Goal: Task Accomplishment & Management: Manage account settings

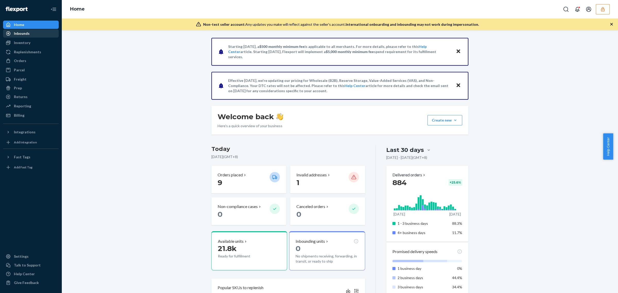
click at [48, 32] on div "Inbounds" at bounding box center [31, 33] width 55 height 7
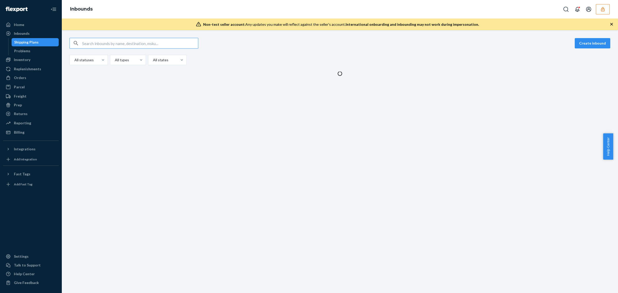
click at [101, 45] on input "text" at bounding box center [140, 43] width 116 height 10
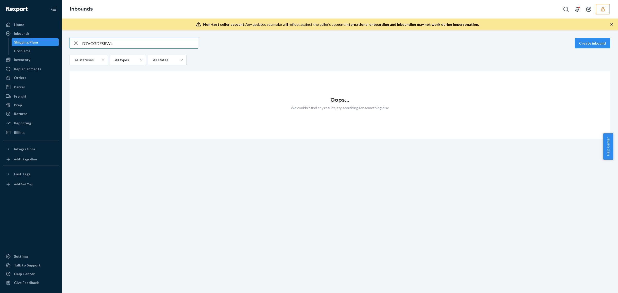
type input "D7VCGDESRWL"
click at [602, 12] on button "button" at bounding box center [603, 9] width 14 height 10
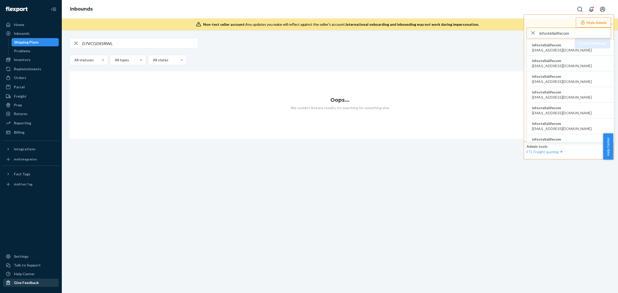
type input "infostellalifecom"
click at [549, 47] on span "infostellalifecom" at bounding box center [562, 45] width 60 height 5
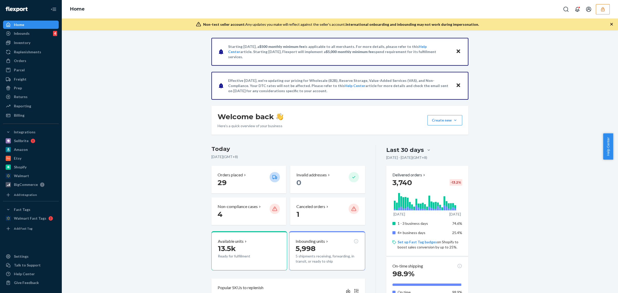
click at [584, 130] on div "Starting July 1, 2025, a $500 monthly minimum fee is applicable to all merchant…" at bounding box center [340, 290] width 549 height 504
click at [31, 28] on div "Home" at bounding box center [31, 24] width 55 height 7
click at [31, 31] on div "Inbounds 4" at bounding box center [31, 33] width 55 height 7
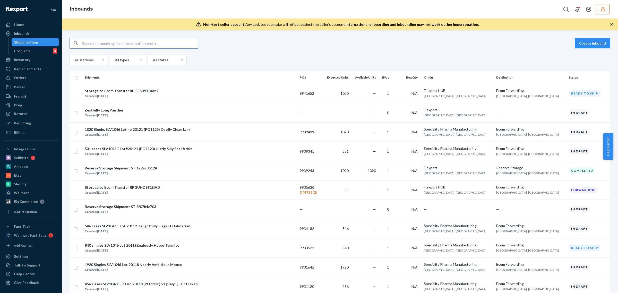
click at [171, 45] on input "text" at bounding box center [140, 43] width 116 height 10
paste input "9692207"
type input "9692207"
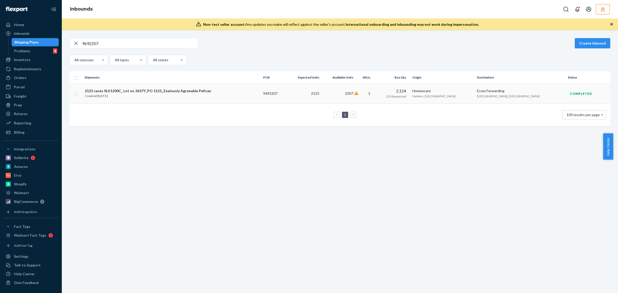
click at [356, 95] on td "2307" at bounding box center [339, 94] width 34 height 20
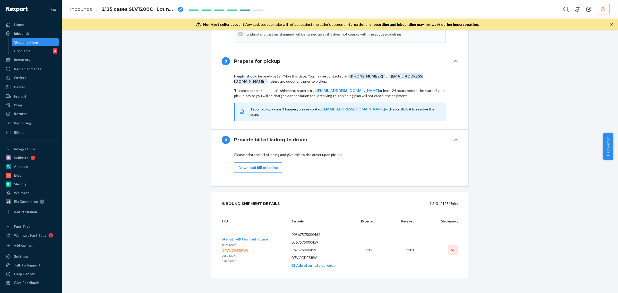
scroll to position [648, 0]
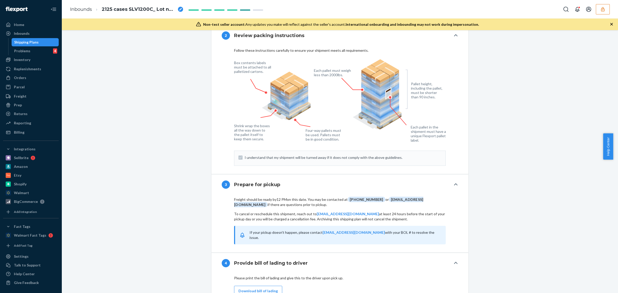
scroll to position [648, 0]
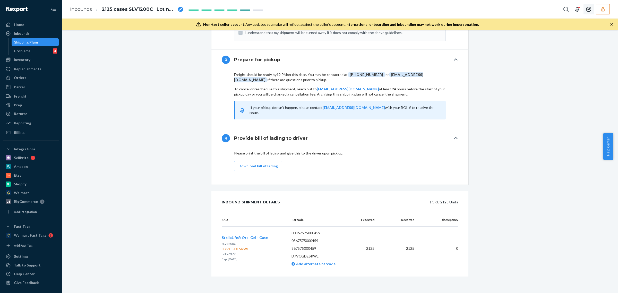
click at [598, 10] on button "button" at bounding box center [603, 9] width 14 height 10
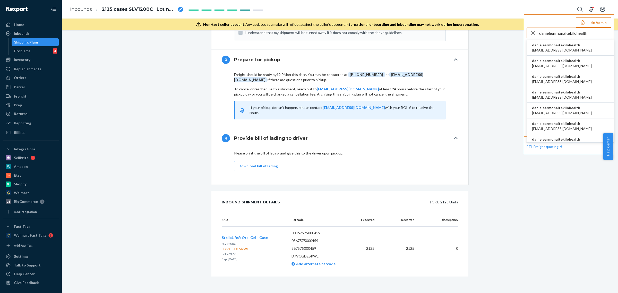
type input "danielearmonaitekilohealth"
click at [554, 49] on span "ac.enriquez98@gmail.com" at bounding box center [562, 50] width 60 height 5
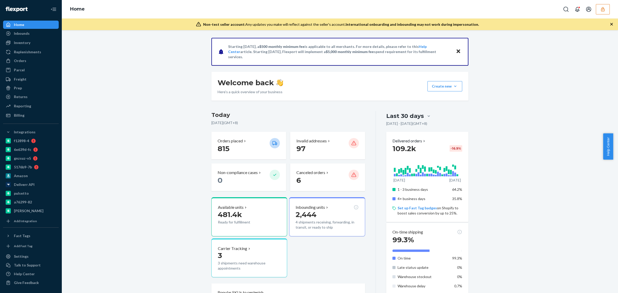
click at [31, 33] on div "Inbounds" at bounding box center [31, 33] width 55 height 7
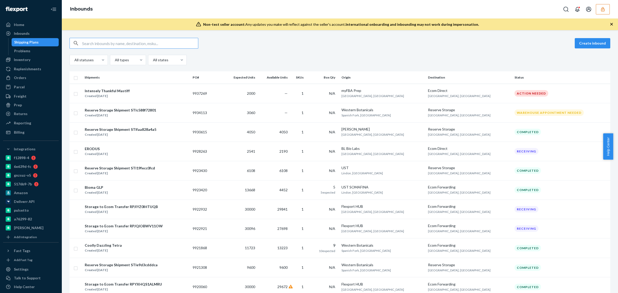
click at [131, 42] on input "text" at bounding box center [140, 43] width 116 height 10
type input "9920060"
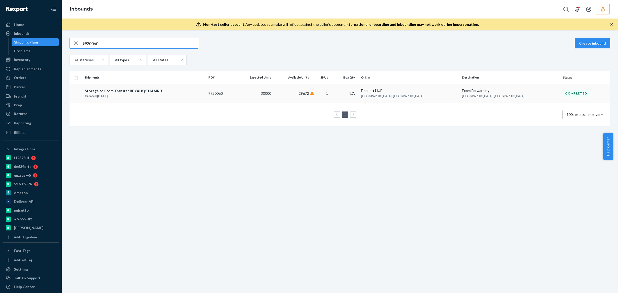
click at [311, 92] on td "29672" at bounding box center [292, 93] width 38 height 19
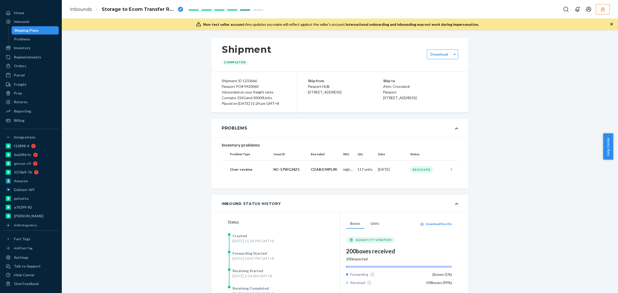
scroll to position [121, 0]
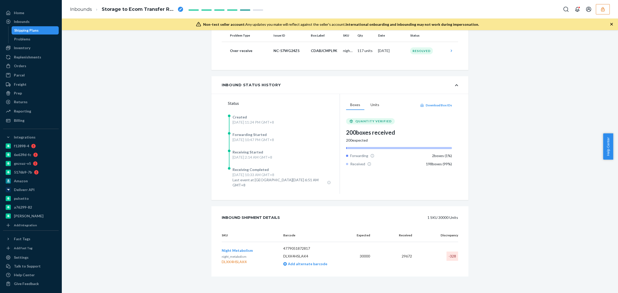
click at [231, 263] on div "DLXK4HSLAK4" at bounding box center [237, 261] width 31 height 5
copy div "DLXK4HSLAK4"
click at [607, 13] on button "button" at bounding box center [603, 9] width 14 height 10
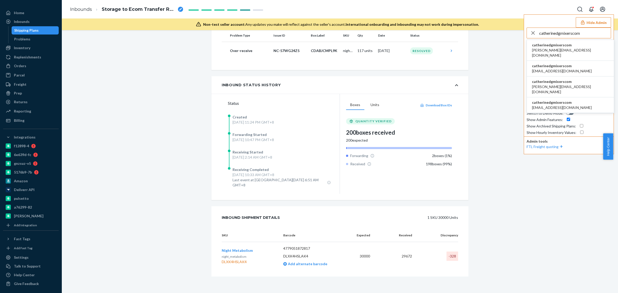
type input "catherinedgmixerscom"
click at [552, 43] on span "catherinedgmixerscom" at bounding box center [570, 45] width 77 height 5
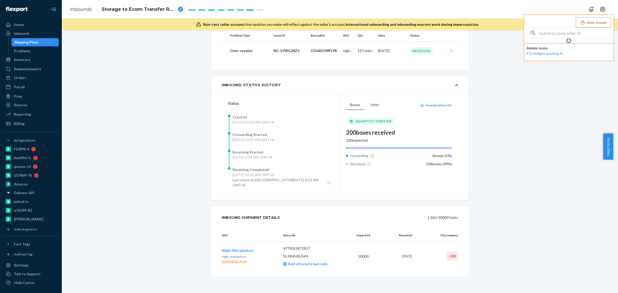
scroll to position [0, 0]
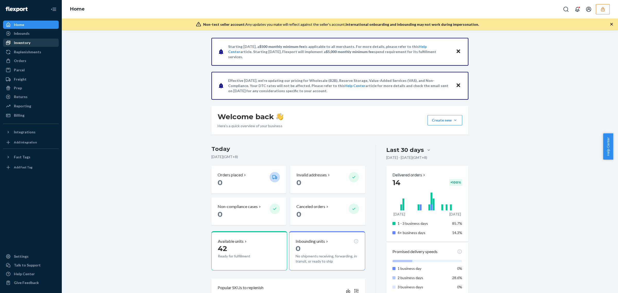
click at [30, 41] on div "Inventory" at bounding box center [31, 42] width 55 height 7
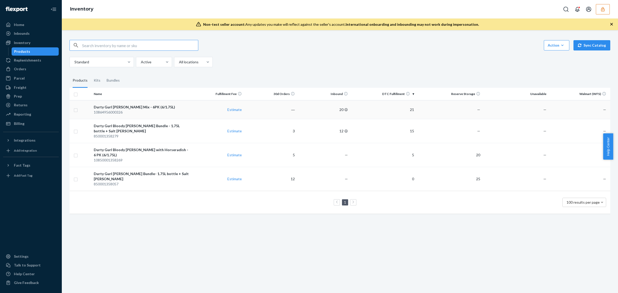
click at [186, 110] on div "10864956000326" at bounding box center [141, 112] width 95 height 5
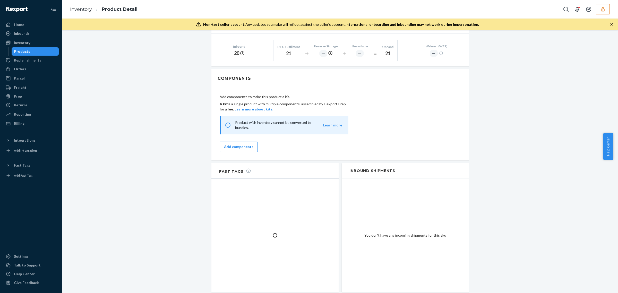
scroll to position [221, 0]
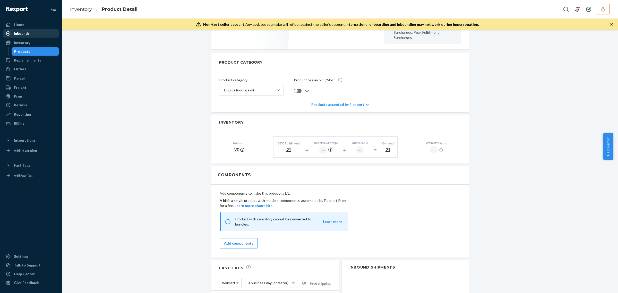
click at [43, 37] on link "Inbounds" at bounding box center [31, 33] width 56 height 8
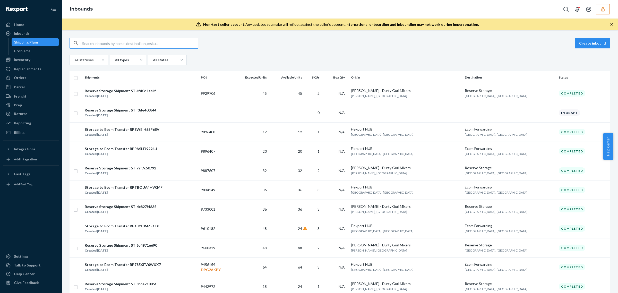
click at [182, 43] on input "text" at bounding box center [140, 43] width 116 height 10
type input "DSDLDXMCPSJ"
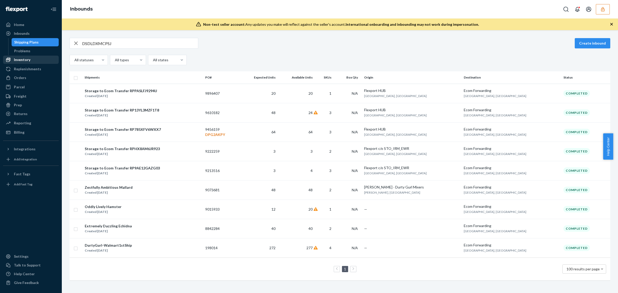
click at [35, 60] on div "Inventory" at bounding box center [31, 59] width 55 height 7
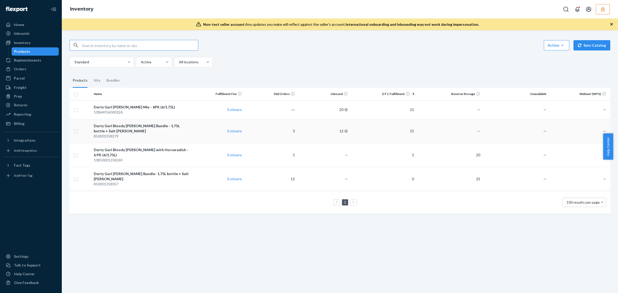
click at [298, 133] on td "12" at bounding box center [323, 131] width 53 height 24
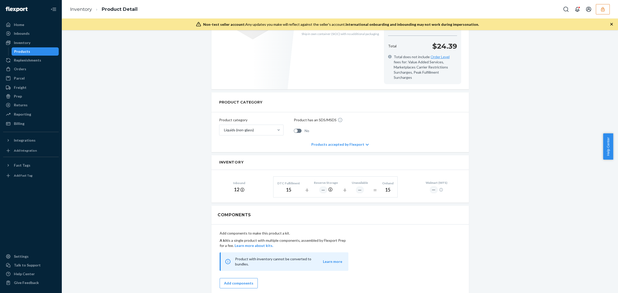
scroll to position [193, 0]
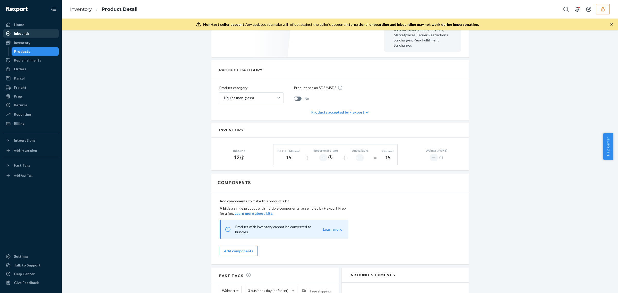
drag, startPoint x: 30, startPoint y: 37, endPoint x: 34, endPoint y: 37, distance: 3.9
click at [30, 37] on div "Inbounds" at bounding box center [31, 33] width 55 height 7
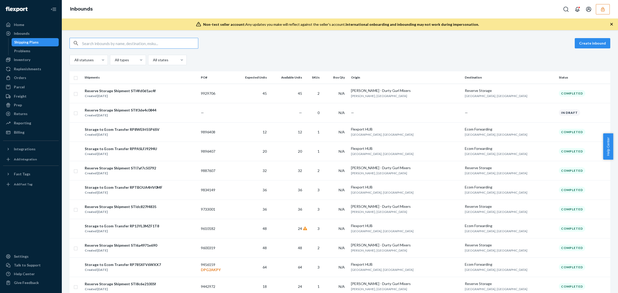
click at [137, 46] on input "text" at bounding box center [140, 43] width 116 height 10
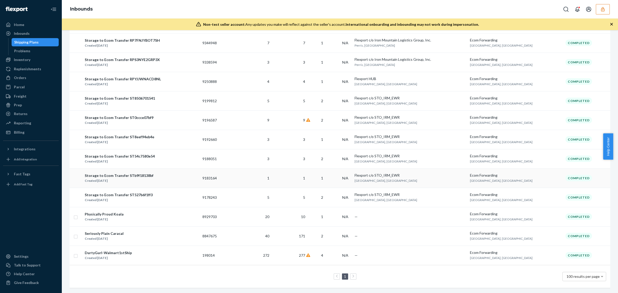
scroll to position [136, 0]
type input "DHH4PD9PX5L"
click at [25, 61] on div "Inventory" at bounding box center [22, 59] width 16 height 5
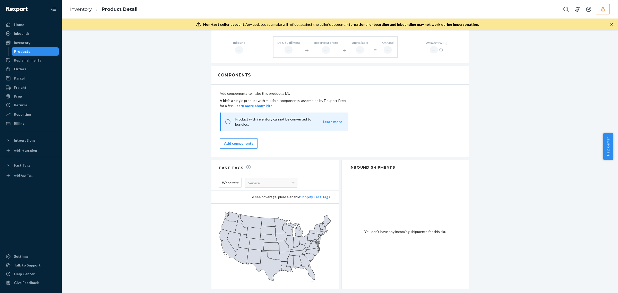
scroll to position [225, 0]
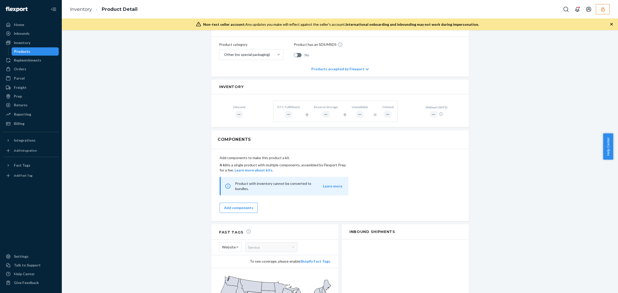
click at [603, 11] on icon "button" at bounding box center [602, 9] width 3 height 4
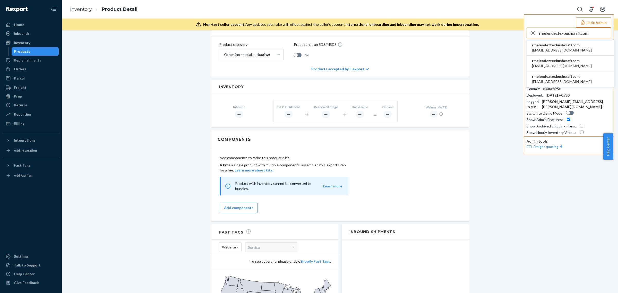
type input "rmelendeztexbushcraftcom"
click at [569, 47] on span "rmelendeztexbushcraftcom" at bounding box center [562, 45] width 60 height 5
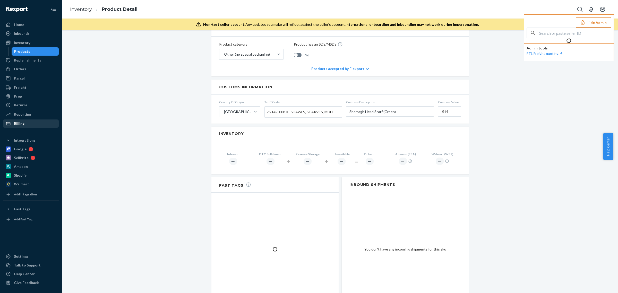
scroll to position [226, 0]
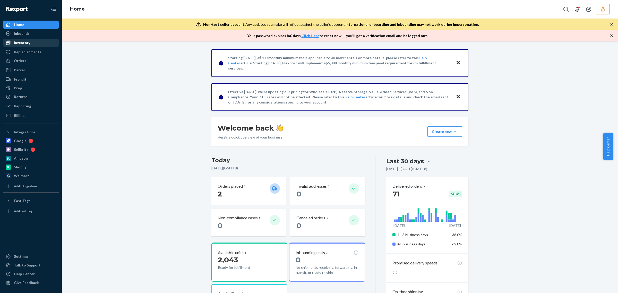
drag, startPoint x: 25, startPoint y: 43, endPoint x: 52, endPoint y: 40, distance: 26.7
click at [25, 43] on div "Inventory" at bounding box center [22, 42] width 16 height 5
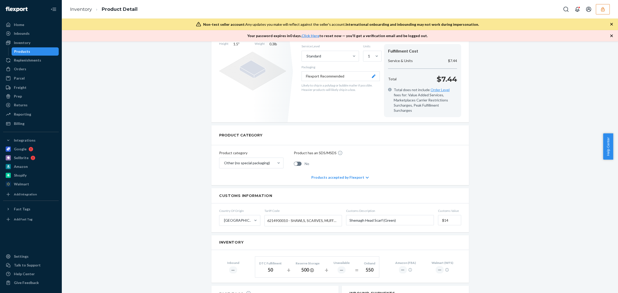
scroll to position [161, 0]
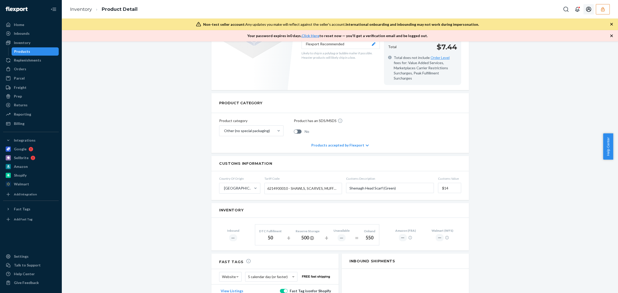
click at [601, 8] on icon "button" at bounding box center [603, 9] width 5 height 5
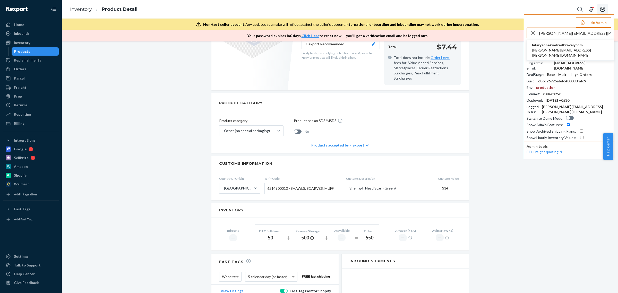
type input "tori.marzano@kindredbravely.com"
click at [563, 46] on span "hilaryzonekindredbravelycom" at bounding box center [570, 45] width 77 height 5
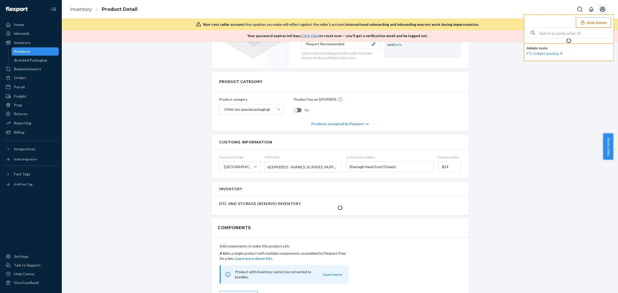
scroll to position [205, 0]
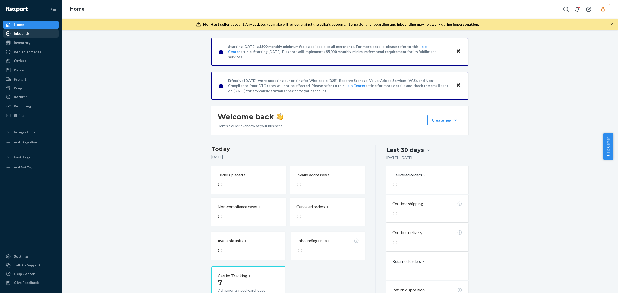
click at [33, 36] on div "Inbounds" at bounding box center [31, 33] width 55 height 7
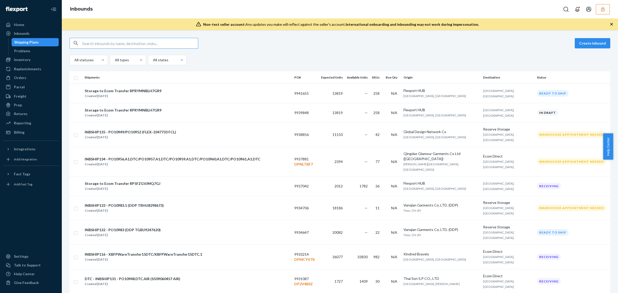
click at [167, 41] on input "text" at bounding box center [140, 43] width 116 height 10
paste input "TO0018844"
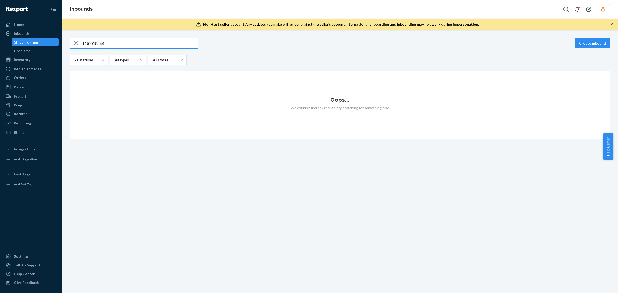
type input "TO0018844"
click at [73, 44] on icon "button" at bounding box center [76, 43] width 6 height 10
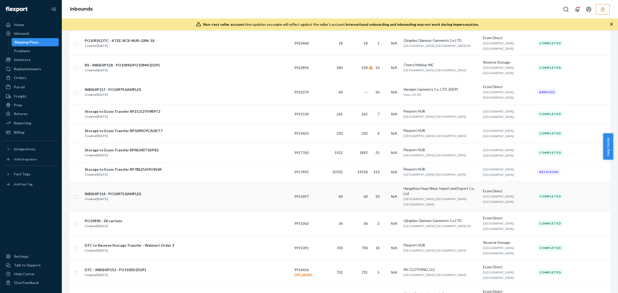
scroll to position [676, 0]
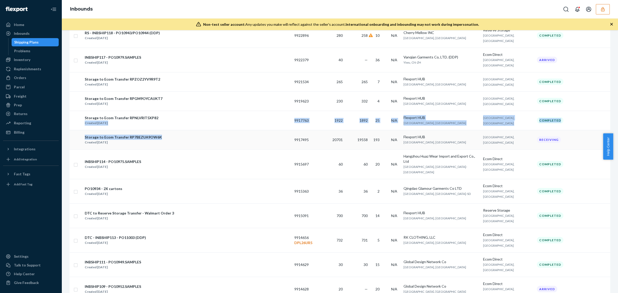
drag, startPoint x: 260, startPoint y: 115, endPoint x: 254, endPoint y: 135, distance: 21.1
click at [254, 135] on div "Storage to Ecom Transfer RP7BEZUA9OW6K Created Aug 29, 2025" at bounding box center [188, 140] width 206 height 11
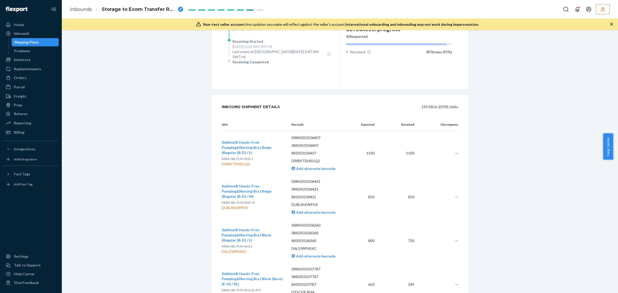
scroll to position [464, 0]
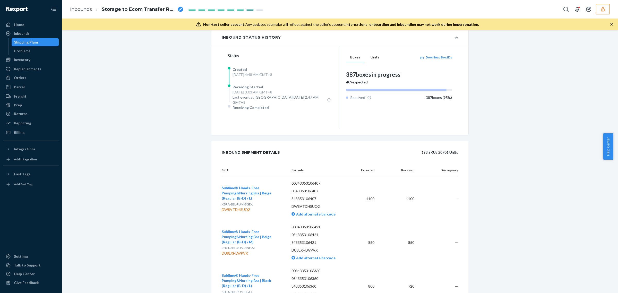
scroll to position [0, 0]
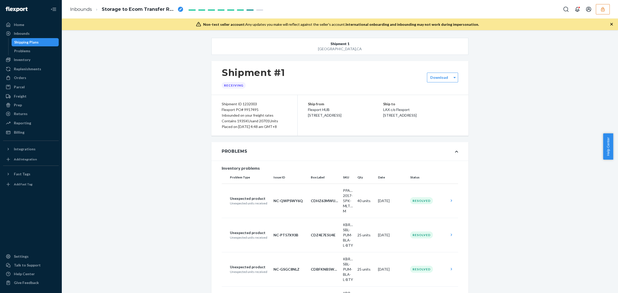
copy body "Home Inbounds Shipping Plans Problems Inventory Products Branded Packaging Repl…"
click at [248, 107] on div "Flexport PO# 9917495" at bounding box center [254, 110] width 65 height 6
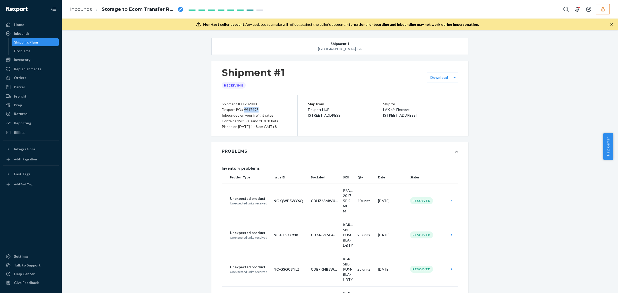
copy div "9917495"
click at [230, 110] on div "Flexport PO# 9917495" at bounding box center [254, 110] width 65 height 6
click at [250, 110] on div "Flexport PO# 9917495" at bounding box center [254, 110] width 65 height 6
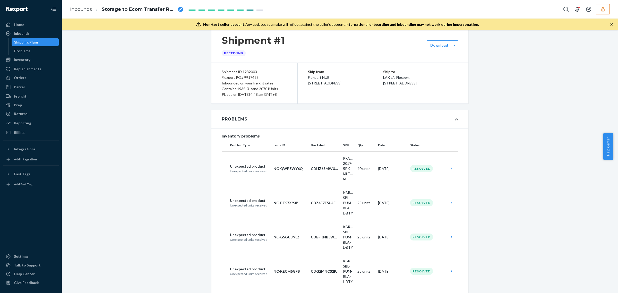
click at [600, 9] on button "button" at bounding box center [603, 9] width 14 height 10
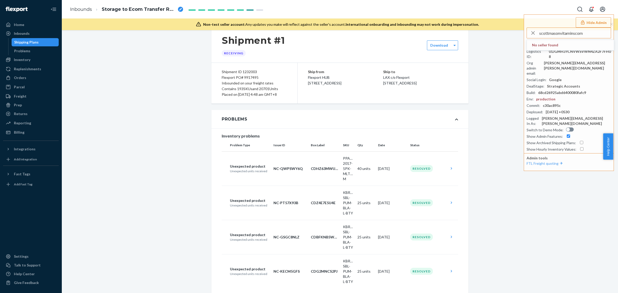
type input "scottmasonvitaminscom"
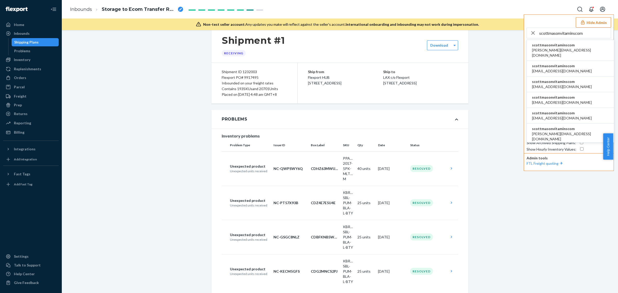
click at [563, 43] on span "scottmasonvitaminscom" at bounding box center [570, 45] width 77 height 5
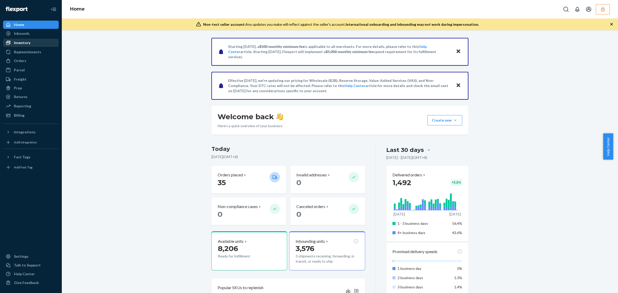
drag, startPoint x: 29, startPoint y: 32, endPoint x: 15, endPoint y: 39, distance: 16.0
click at [29, 32] on div "Inbounds" at bounding box center [31, 33] width 55 height 7
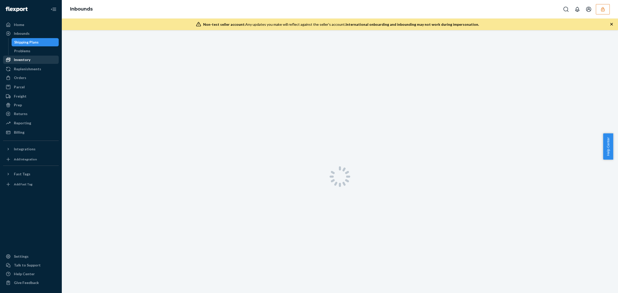
click at [22, 58] on div "Inventory" at bounding box center [22, 59] width 16 height 5
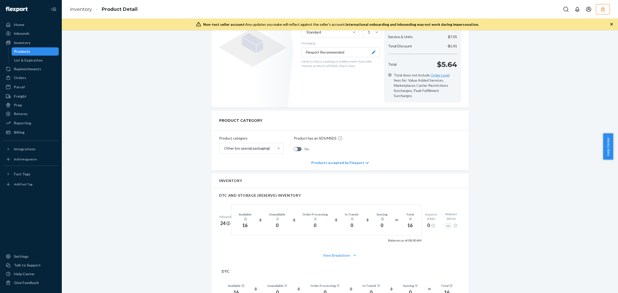
scroll to position [64, 0]
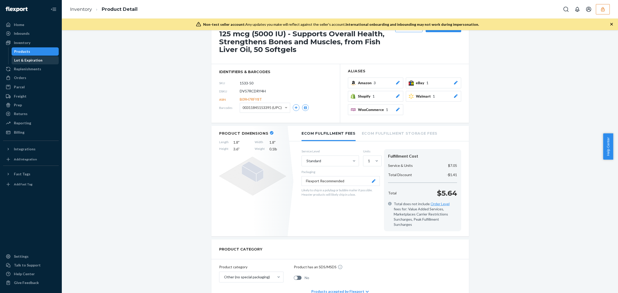
click at [22, 59] on div "Lot & Expiration" at bounding box center [28, 60] width 28 height 5
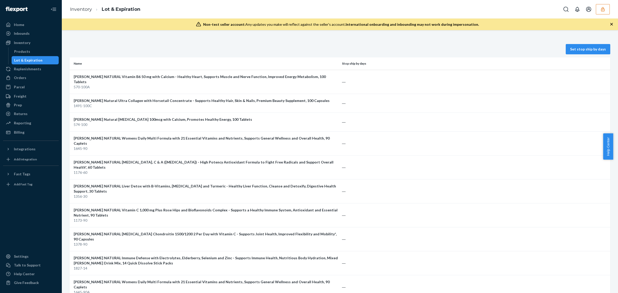
click at [274, 47] on div "Set stop ship by days" at bounding box center [340, 46] width 541 height 16
click at [21, 44] on div "Inventory" at bounding box center [22, 42] width 16 height 5
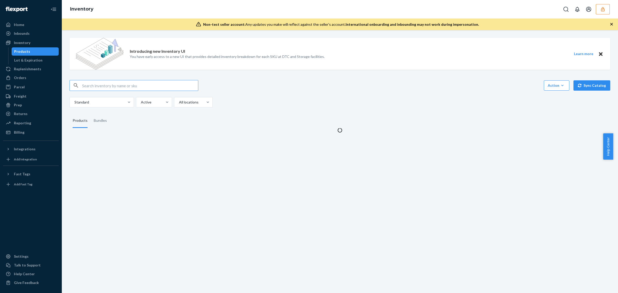
click at [112, 86] on input "text" at bounding box center [140, 85] width 116 height 10
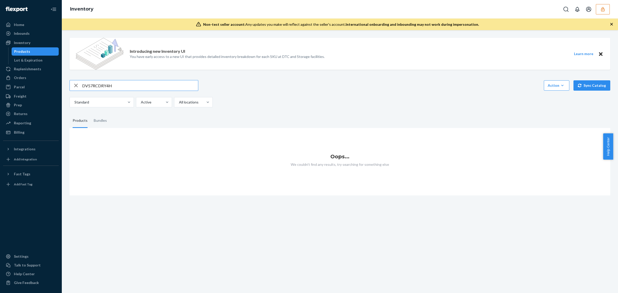
click at [142, 87] on input "DV57RCDRY4H" at bounding box center [140, 85] width 116 height 10
type input "DV57RCDRY4H"
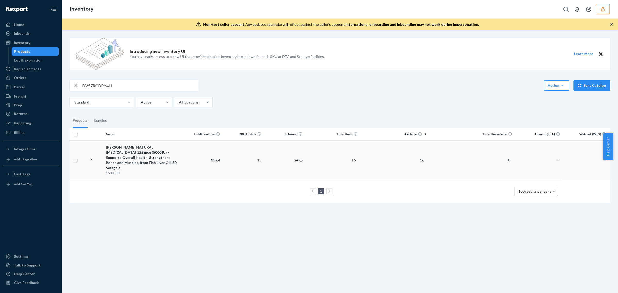
click at [365, 149] on td "16" at bounding box center [394, 159] width 69 height 39
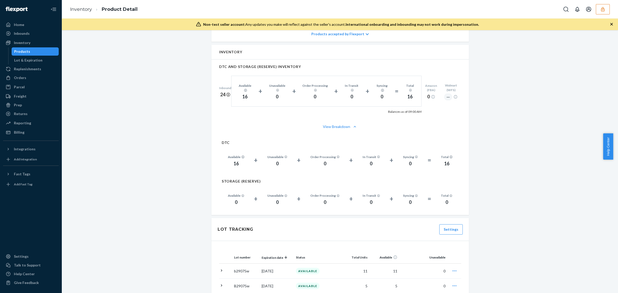
scroll to position [354, 0]
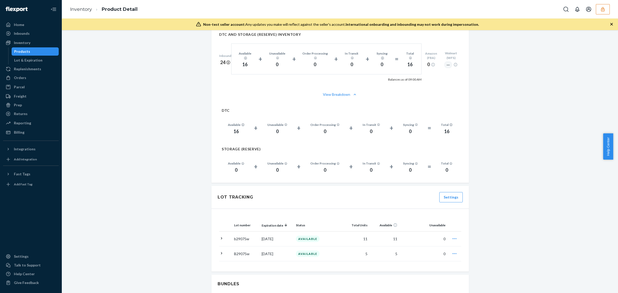
click at [163, 121] on div "Introducing new Inventory UI You have early access to a new UI that provides de…" at bounding box center [340, 106] width 549 height 845
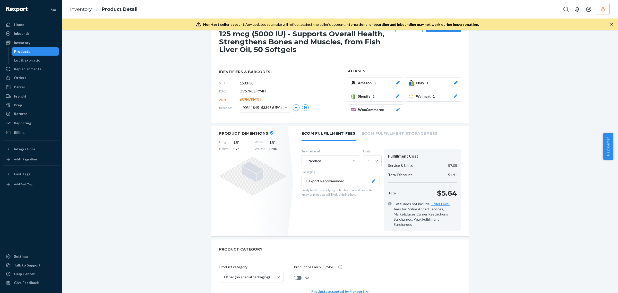
scroll to position [0, 0]
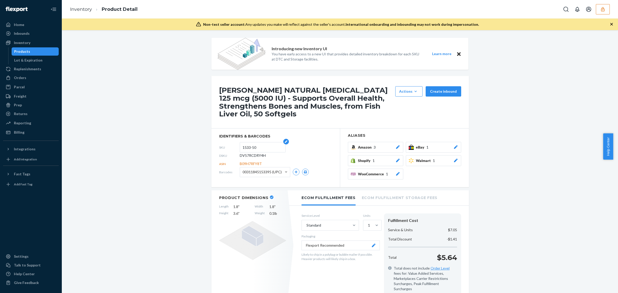
click at [244, 149] on input "1533-50" at bounding box center [263, 148] width 40 height 10
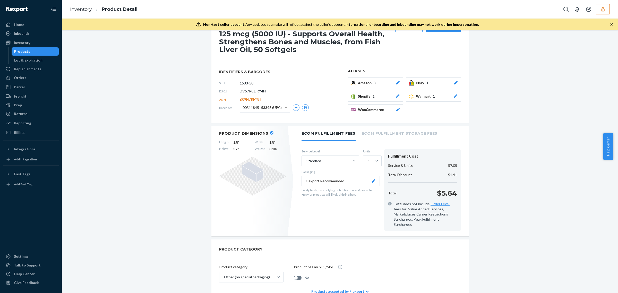
scroll to position [32, 0]
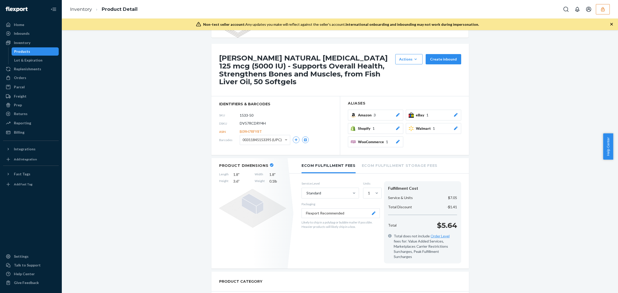
click at [249, 133] on span "B09H7RFY8T" at bounding box center [251, 131] width 22 height 5
copy span "B09H7RFY8T"
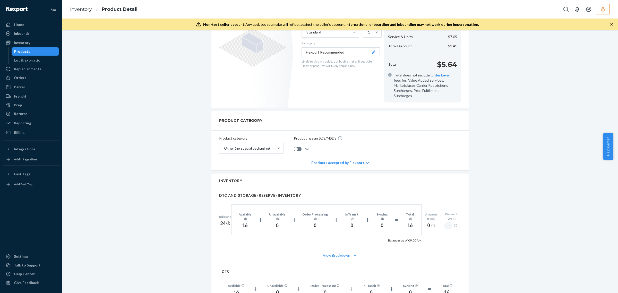
scroll to position [354, 0]
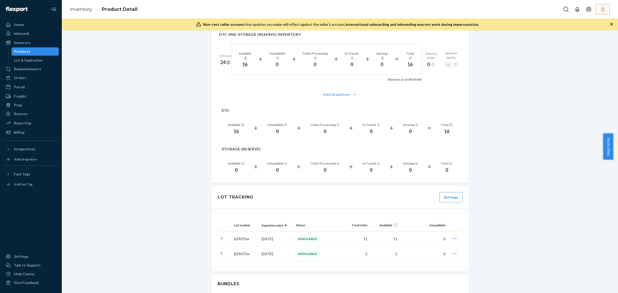
click at [185, 253] on div "Introducing new Inventory UI You have early access to a new UI that provides de…" at bounding box center [340, 106] width 549 height 845
click at [605, 12] on button "button" at bounding box center [603, 9] width 14 height 10
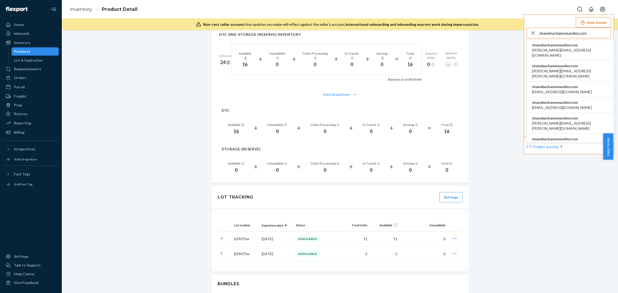
type input "shanebuchanmeundiescom"
click at [552, 47] on span "shanebuchanmeundiescom" at bounding box center [570, 45] width 77 height 5
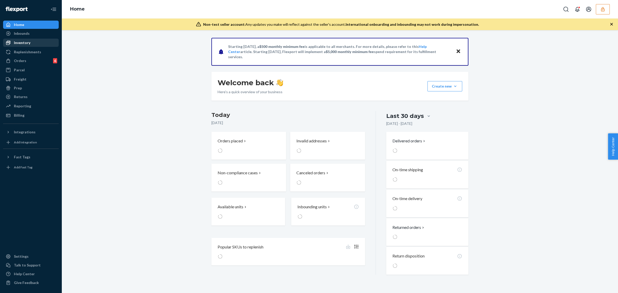
click at [22, 41] on div "Inventory" at bounding box center [22, 42] width 16 height 5
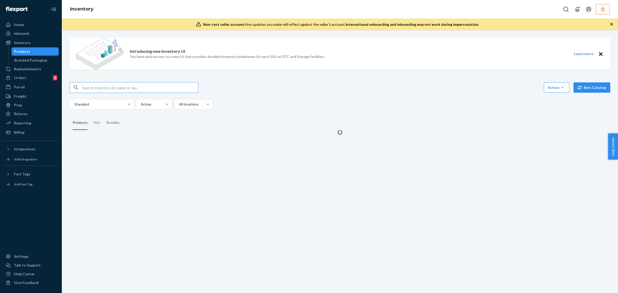
click at [601, 12] on button "button" at bounding box center [603, 9] width 14 height 10
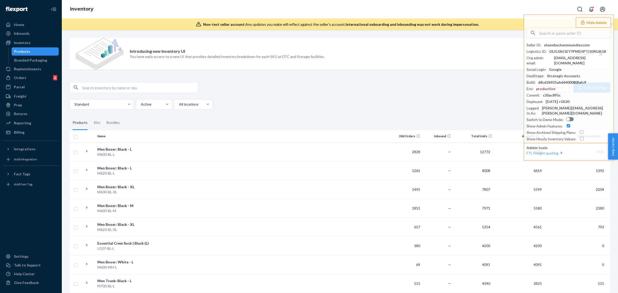
click at [349, 89] on div "Action Create product Create kit or bundle Bulk create products Bulk update pro…" at bounding box center [340, 87] width 541 height 11
click at [461, 74] on div "Introducing new Inventory UI You have early access to a new UI that provides de…" at bounding box center [340, 55] width 541 height 42
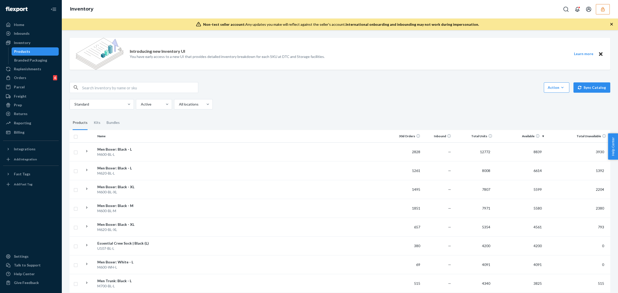
click at [537, 137] on th "Available" at bounding box center [521, 136] width 52 height 12
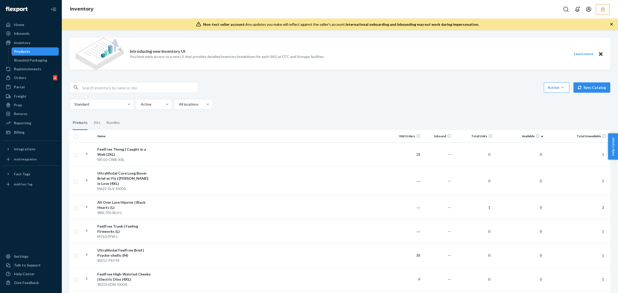
click at [537, 137] on th "Available" at bounding box center [521, 136] width 52 height 12
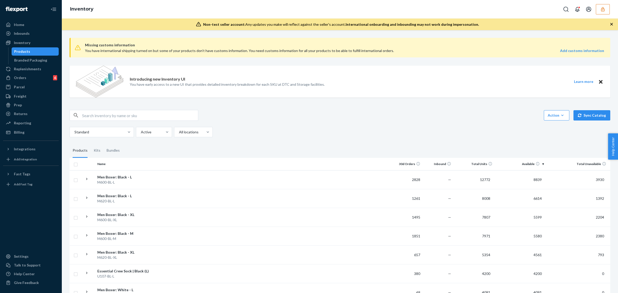
click at [370, 153] on fieldset "Products Kits Bundles" at bounding box center [340, 151] width 541 height 14
click at [326, 182] on td at bounding box center [272, 179] width 238 height 19
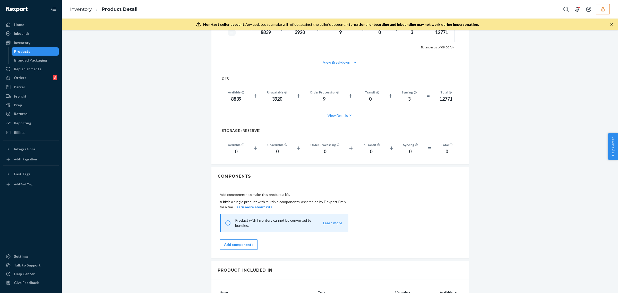
scroll to position [193, 0]
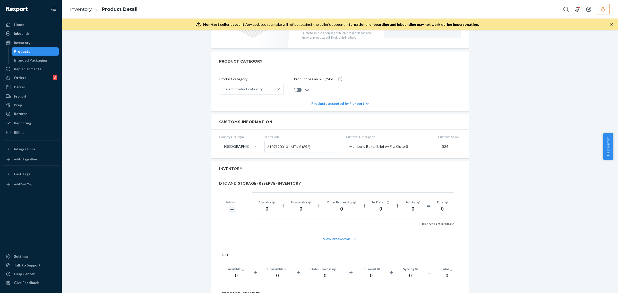
scroll to position [258, 0]
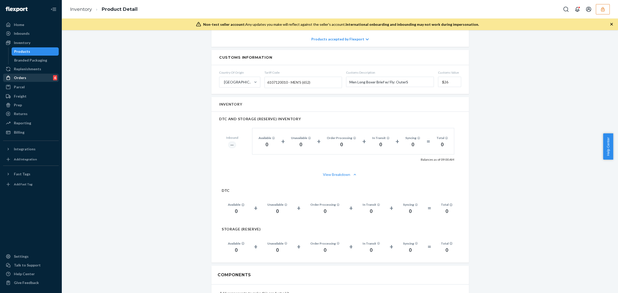
click at [38, 79] on div "Orders 6" at bounding box center [31, 77] width 55 height 7
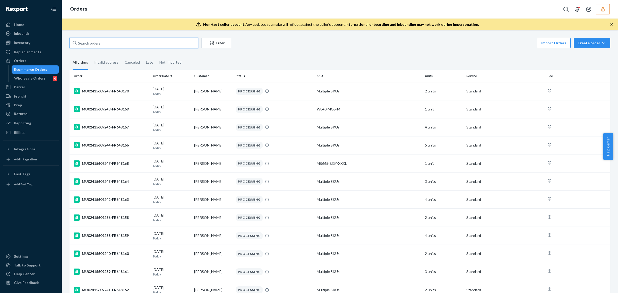
click at [142, 42] on input "text" at bounding box center [134, 43] width 129 height 10
paste input "DSDWGZJTR4T"
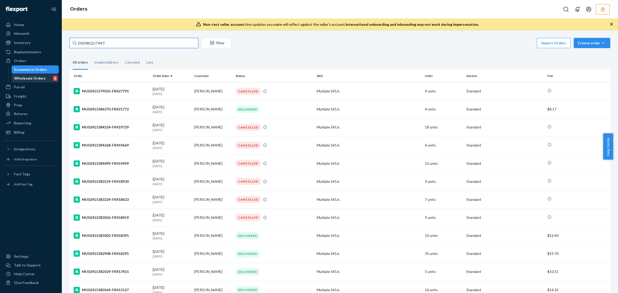
type input "DSDWGZJTR4T"
click at [45, 80] on div "Wholesale Orders 6" at bounding box center [35, 78] width 46 height 7
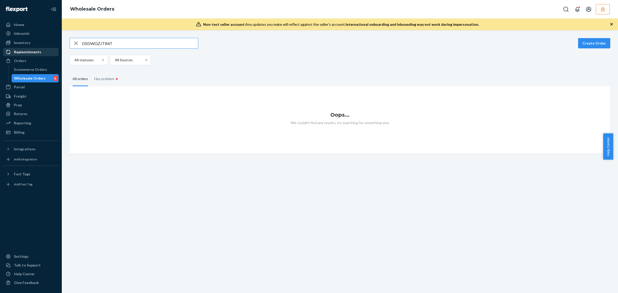
type input "DSDWGZJTR4T"
click at [31, 52] on div "Replenishments" at bounding box center [27, 51] width 27 height 5
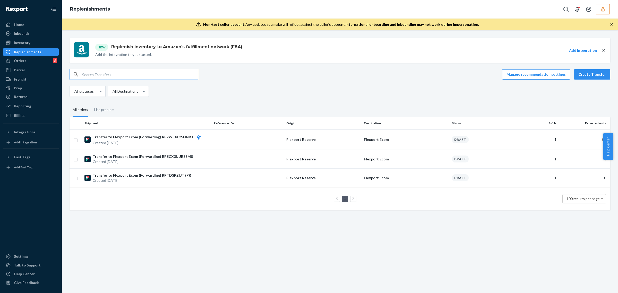
click at [124, 72] on input "text" at bounding box center [140, 74] width 116 height 10
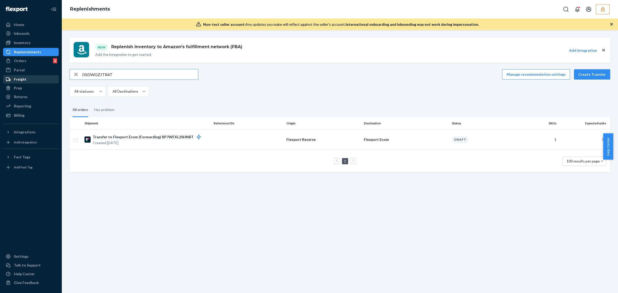
type input "DSDWGZJTR4T"
click at [32, 107] on div "Reporting" at bounding box center [31, 106] width 55 height 7
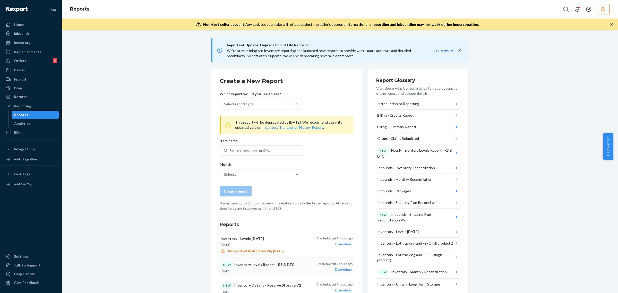
click at [339, 271] on div "Download" at bounding box center [335, 269] width 36 height 5
click at [29, 40] on div "Inventory" at bounding box center [22, 42] width 16 height 5
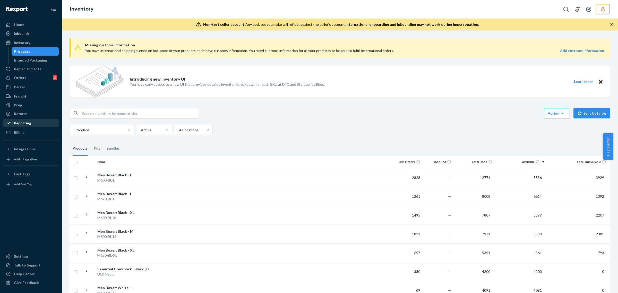
click at [25, 124] on div "Reporting" at bounding box center [22, 123] width 17 height 5
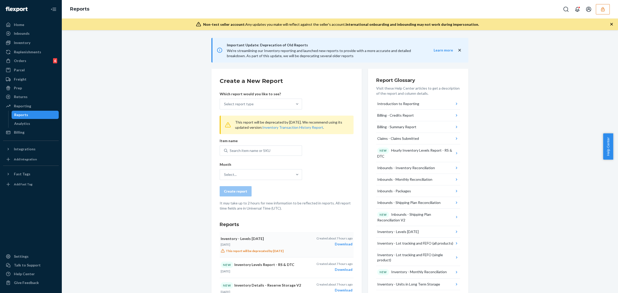
click at [343, 246] on div "Download" at bounding box center [335, 244] width 36 height 5
drag, startPoint x: 27, startPoint y: 62, endPoint x: 58, endPoint y: 69, distance: 31.3
click at [27, 62] on div "Orders 6" at bounding box center [31, 60] width 55 height 7
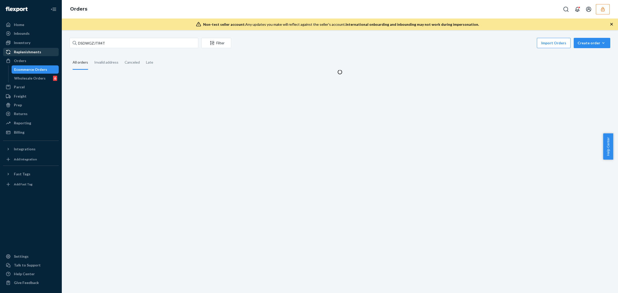
click at [37, 55] on div "Replenishments" at bounding box center [31, 51] width 55 height 7
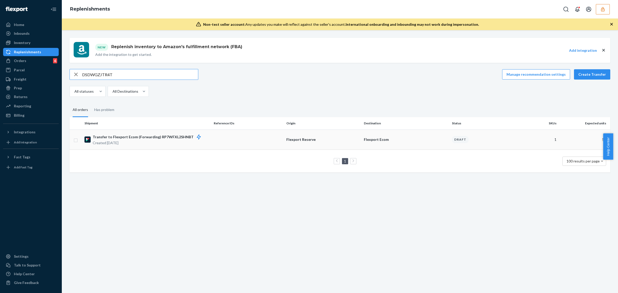
click at [320, 139] on p "Flexport Reserve" at bounding box center [323, 139] width 73 height 5
click at [563, 12] on button "Open Search Box" at bounding box center [566, 9] width 10 height 10
type input "DSDWGZJTR4T"
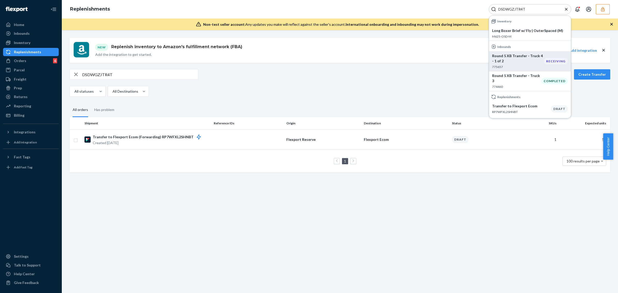
click at [526, 61] on p "Round 5 XB Transfer - Truck 4 - 1 of 2" at bounding box center [518, 58] width 52 height 10
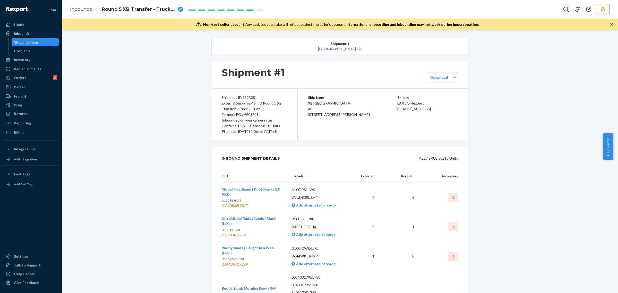
click at [569, 10] on icon "Open Search Box" at bounding box center [566, 9] width 6 height 6
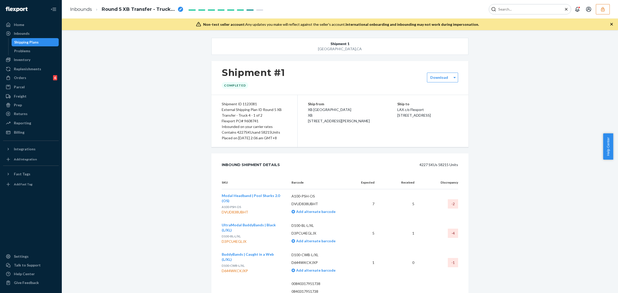
click at [527, 8] on input "Search Input" at bounding box center [528, 9] width 63 height 5
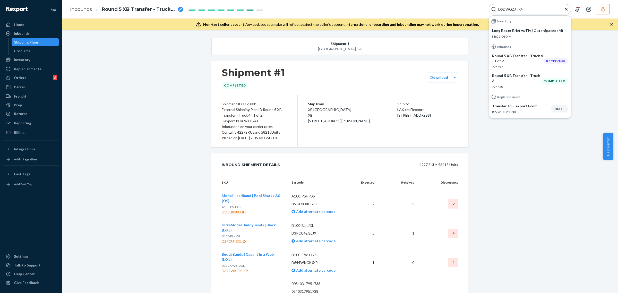
type input "DSDWGZJTR4T"
click at [521, 90] on li "Round 5 XB Transfer - Truck 3 774460 Completed" at bounding box center [530, 81] width 82 height 20
click at [547, 92] on div "Replenishments" at bounding box center [530, 96] width 82 height 9
click at [502, 93] on div "Replenishments" at bounding box center [530, 96] width 82 height 9
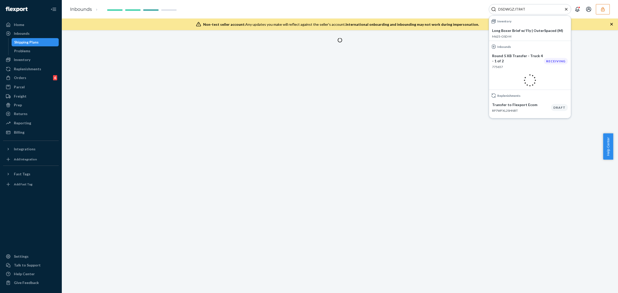
click at [517, 92] on div "Replenishments" at bounding box center [530, 95] width 82 height 9
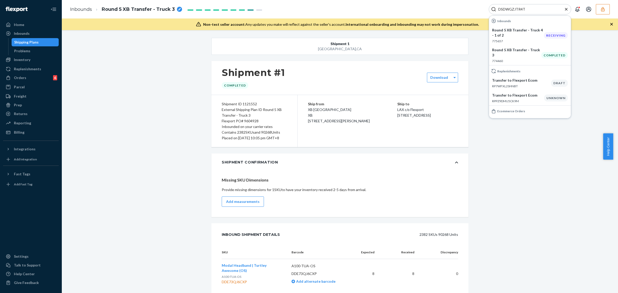
click at [521, 97] on p "Transfer to Flexport Ecom" at bounding box center [518, 95] width 52 height 5
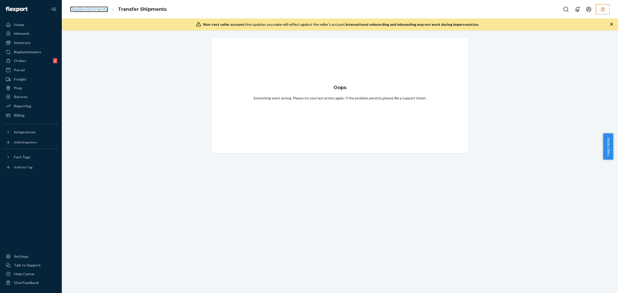
click at [84, 7] on link "Replenishments" at bounding box center [89, 9] width 38 height 6
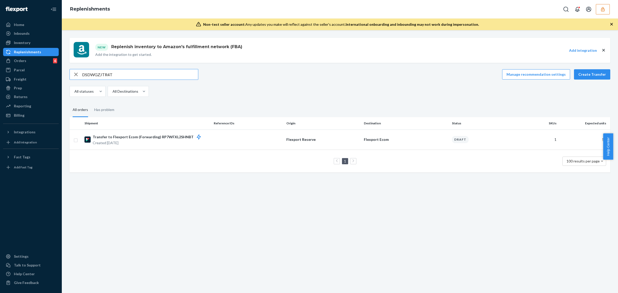
drag, startPoint x: 75, startPoint y: 74, endPoint x: 83, endPoint y: 74, distance: 8.3
click at [75, 74] on icon "button" at bounding box center [76, 74] width 6 height 10
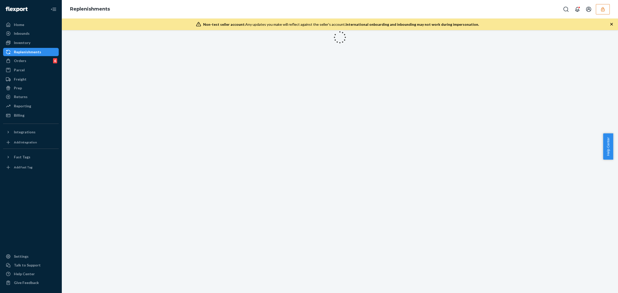
click at [99, 71] on div at bounding box center [340, 161] width 557 height 263
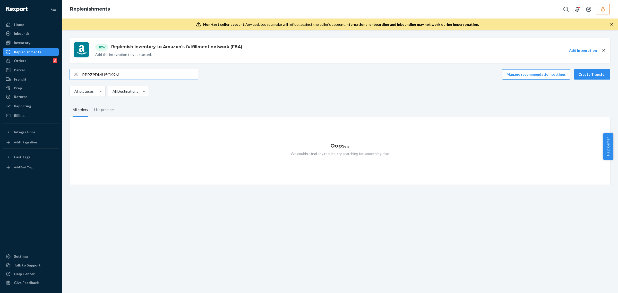
type input "RPPZ9DMU5CK9M"
click at [602, 7] on icon "button" at bounding box center [603, 9] width 5 height 5
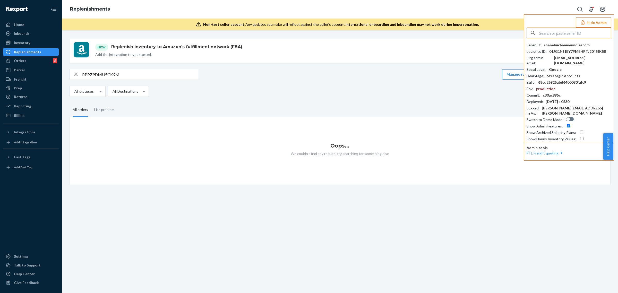
click at [582, 131] on input "checkbox" at bounding box center [581, 132] width 3 height 3
checkbox input "true"
click at [100, 70] on input "RPPZ9DMU5CK9M" at bounding box center [140, 74] width 116 height 10
click at [276, 87] on div "All statuses All Destinations" at bounding box center [338, 91] width 537 height 11
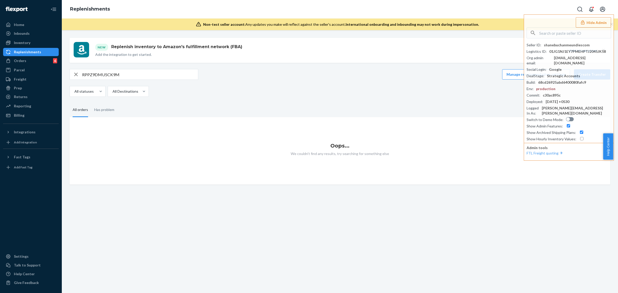
click at [604, 22] on button "Hide Admin" at bounding box center [593, 22] width 35 height 10
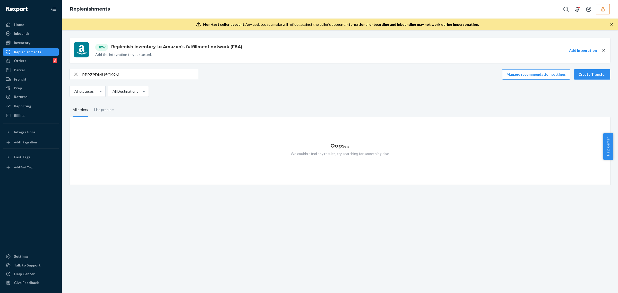
click at [602, 10] on icon "button" at bounding box center [603, 9] width 5 height 5
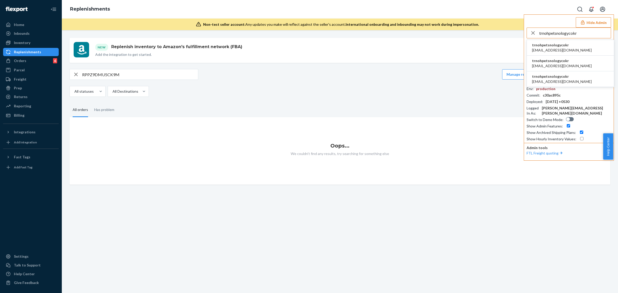
type input "trnohpetsnologycokr"
click at [559, 46] on span "trnohpetsnologycokr" at bounding box center [562, 45] width 60 height 5
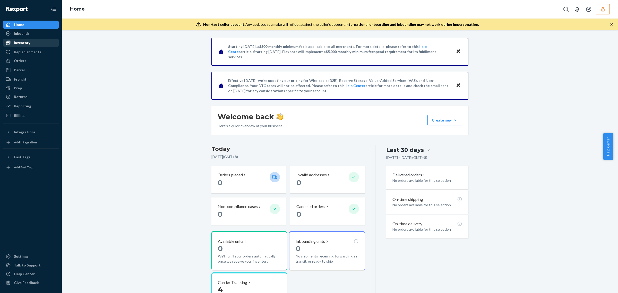
drag, startPoint x: 28, startPoint y: 34, endPoint x: 50, endPoint y: 44, distance: 24.6
click at [28, 34] on div "Inbounds" at bounding box center [22, 33] width 16 height 5
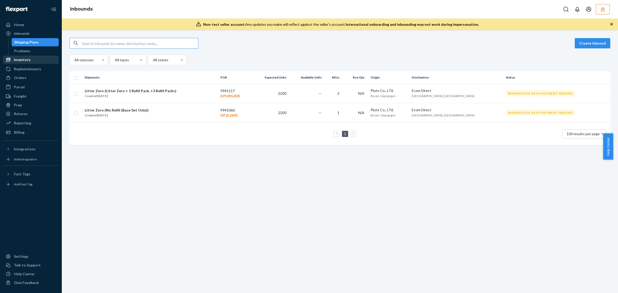
click at [26, 58] on div "Inventory" at bounding box center [22, 59] width 16 height 5
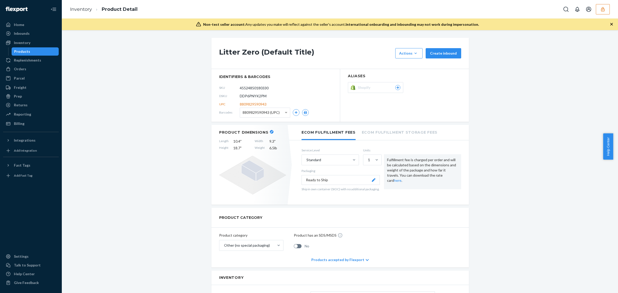
click at [254, 114] on span "8809829590943 (UPC)" at bounding box center [261, 112] width 37 height 9
click at [21, 41] on div "Inventory" at bounding box center [22, 42] width 16 height 5
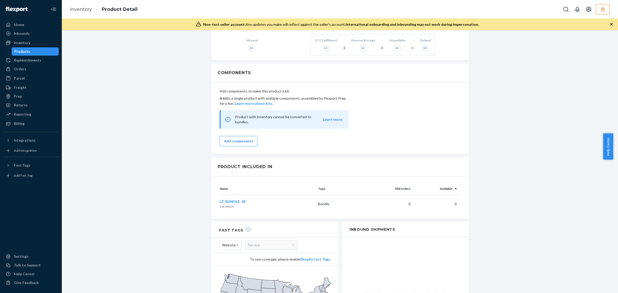
scroll to position [193, 0]
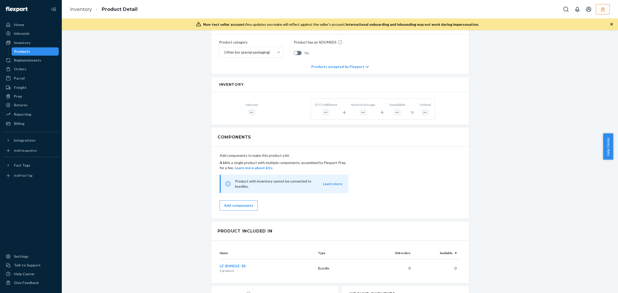
click at [160, 202] on div "Litter Zero (Default Title) Actions Add components Hide Create inbound identifi…" at bounding box center [340, 138] width 549 height 586
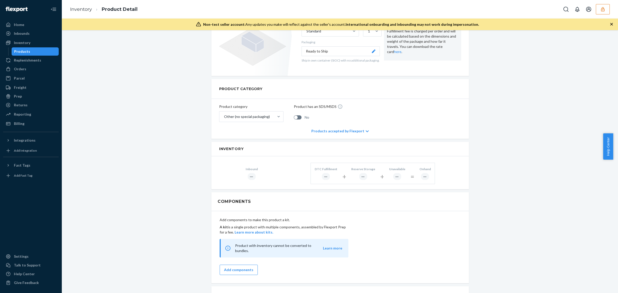
scroll to position [0, 0]
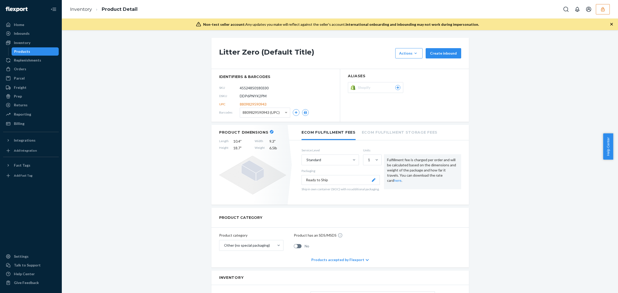
click at [279, 115] on div "8809829590943 (UPC)" at bounding box center [265, 113] width 50 height 10
click at [304, 114] on icon "button" at bounding box center [306, 112] width 4 height 3
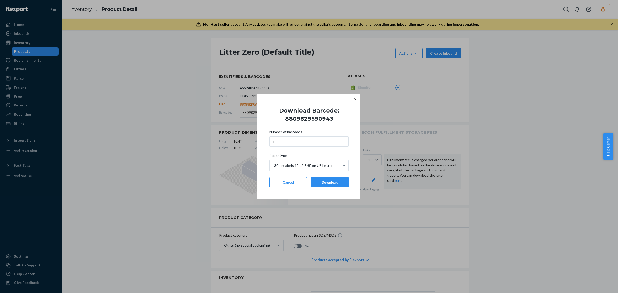
click at [317, 119] on h1 "Download Barcode: 8809829590943" at bounding box center [309, 115] width 88 height 16
copy h1 "8809829590943"
click at [355, 99] on icon "Close" at bounding box center [356, 99] width 2 height 3
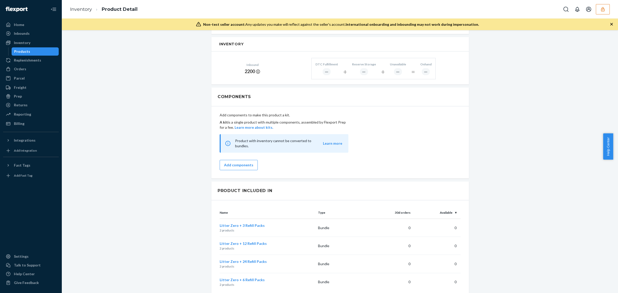
scroll to position [373, 0]
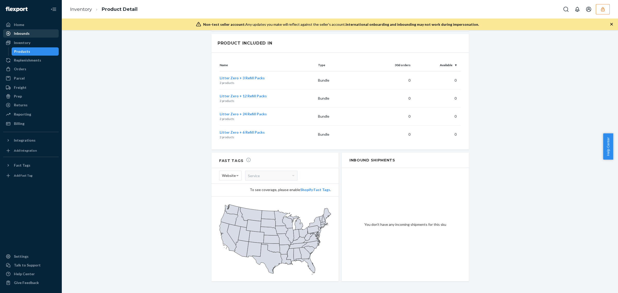
click at [25, 33] on div "Inbounds" at bounding box center [22, 33] width 16 height 5
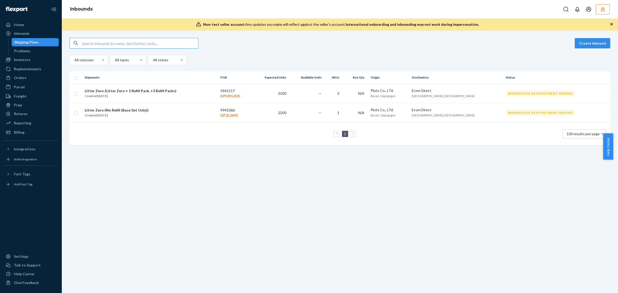
click at [134, 43] on input "text" at bounding box center [140, 43] width 116 height 10
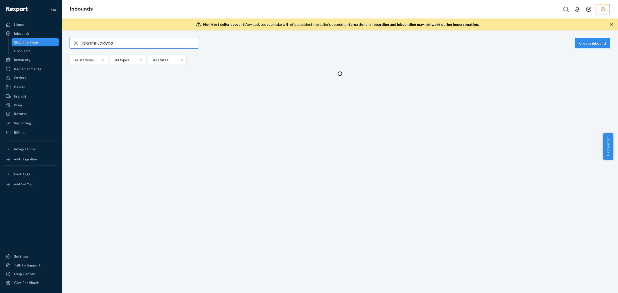
type input "DBGPRNZKYD2"
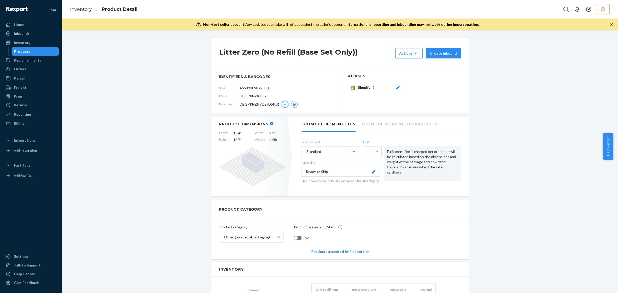
click at [285, 105] on button "button" at bounding box center [285, 104] width 7 height 7
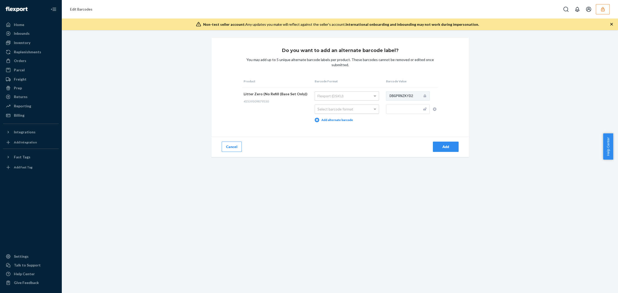
click at [329, 110] on div "Select barcode format" at bounding box center [347, 109] width 64 height 9
click at [390, 110] on input "text" at bounding box center [408, 109] width 44 height 9
paste input "8809829590943"
type input "8809829590943"
click at [439, 146] on div "Add" at bounding box center [446, 146] width 17 height 5
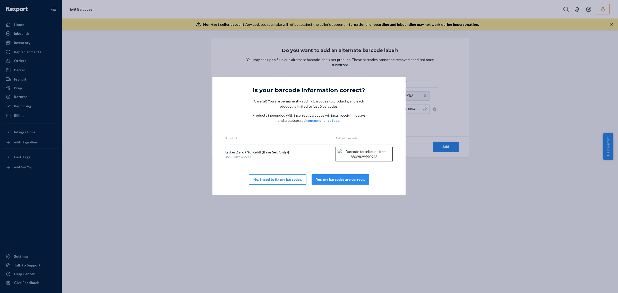
click at [351, 182] on div "Yes, my barcodes are correct." at bounding box center [340, 179] width 49 height 5
